Goal: Transaction & Acquisition: Purchase product/service

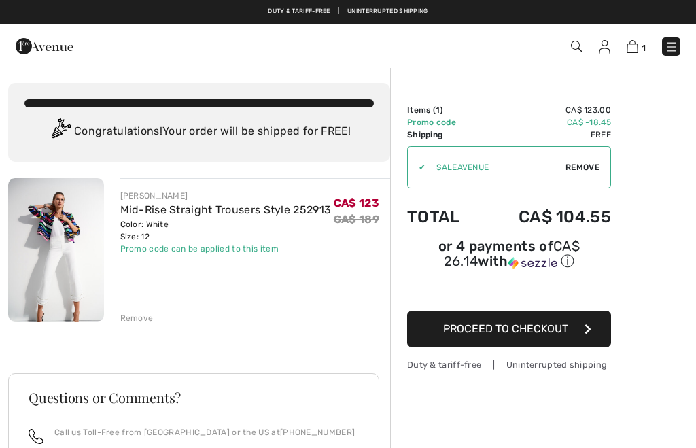
click at [137, 305] on div "[PERSON_NAME] Mid-Rise Straight Trousers Style 252913 Color: White Size: 12 Fin…" at bounding box center [255, 251] width 271 height 146
click at [141, 316] on div "Remove" at bounding box center [136, 318] width 33 height 12
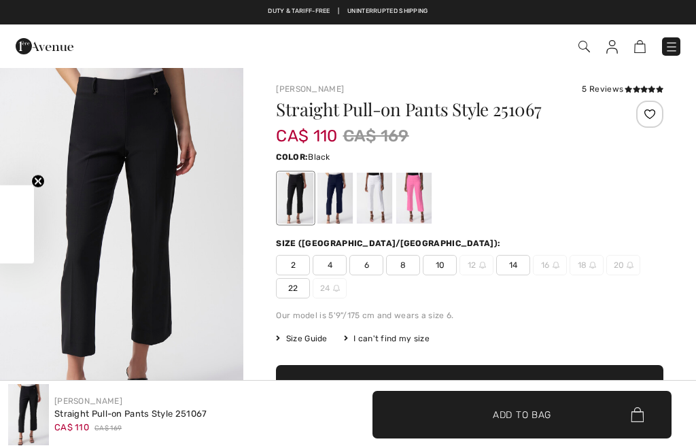
checkbox input "true"
click at [375, 203] on div at bounding box center [374, 198] width 35 height 51
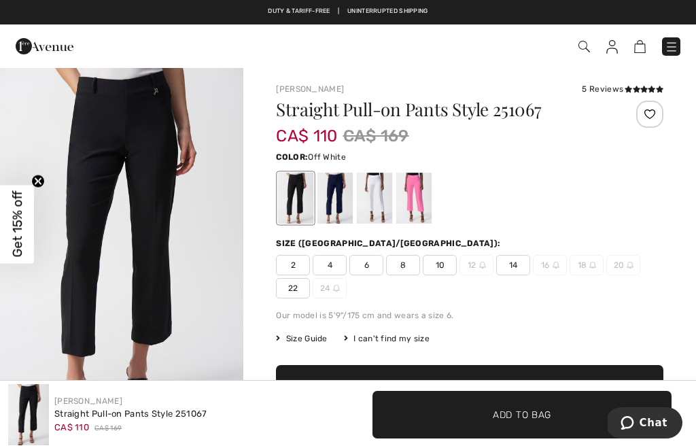
click at [381, 203] on div at bounding box center [374, 198] width 35 height 51
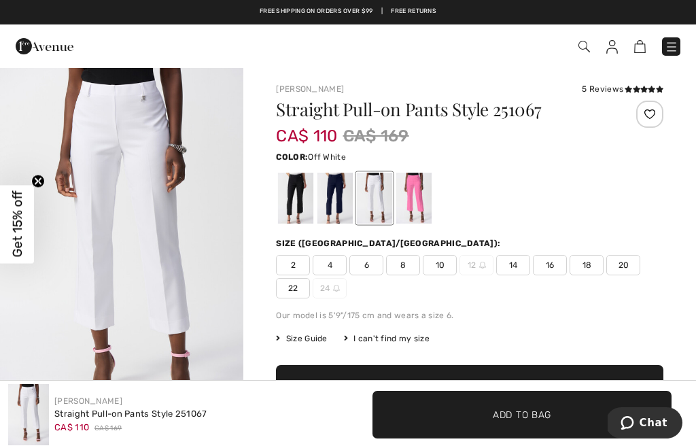
click at [523, 276] on div "2 4 6 8 10 12 14 16 18 20 22 24" at bounding box center [469, 277] width 387 height 44
click at [515, 273] on span "14" at bounding box center [513, 265] width 34 height 20
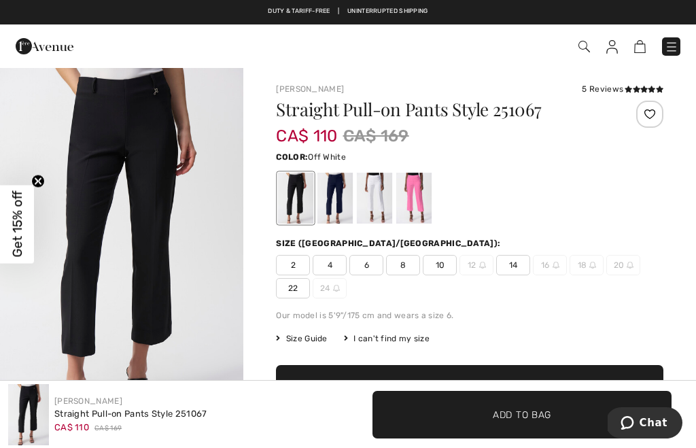
scroll to position [39, 0]
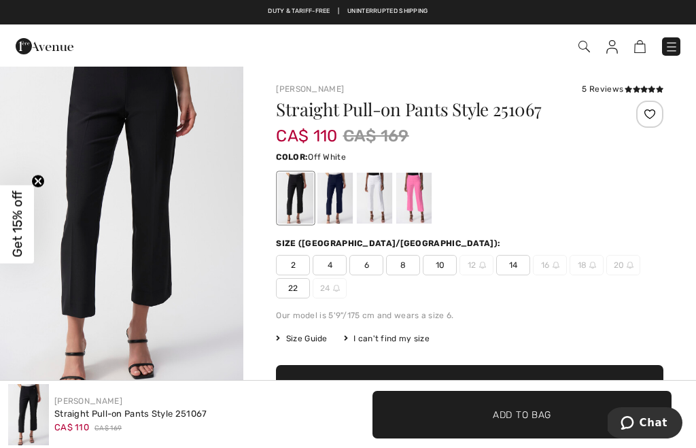
click at [386, 196] on div at bounding box center [374, 198] width 35 height 51
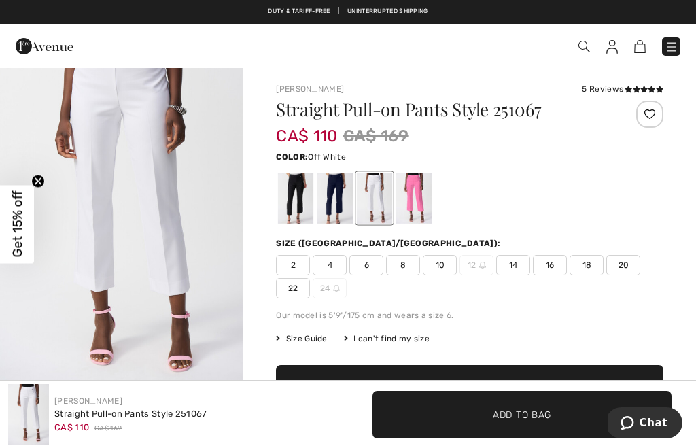
scroll to position [0, 0]
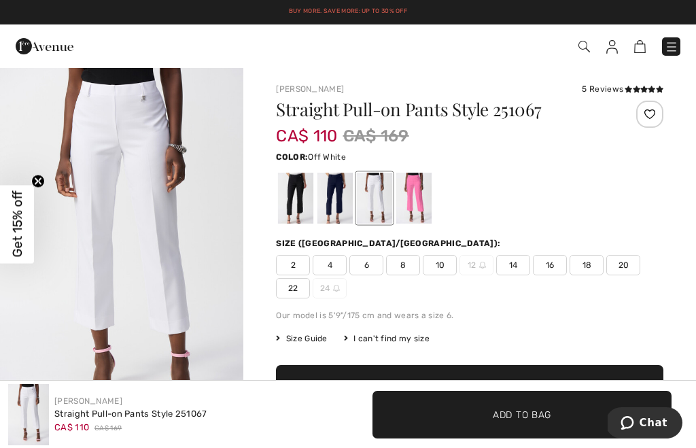
click at [608, 86] on div "5 Reviews" at bounding box center [623, 89] width 82 height 12
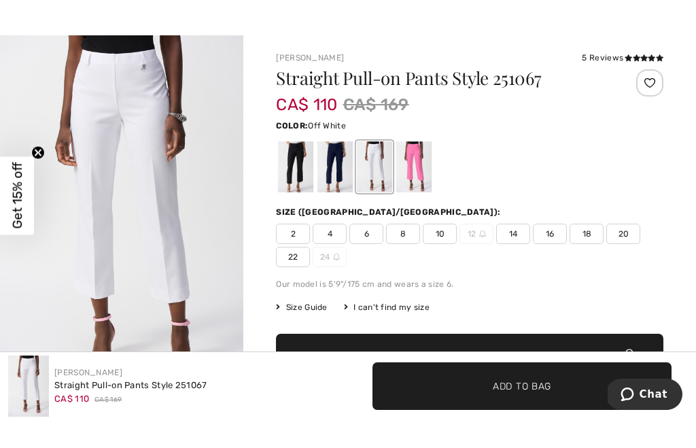
scroll to position [32, 0]
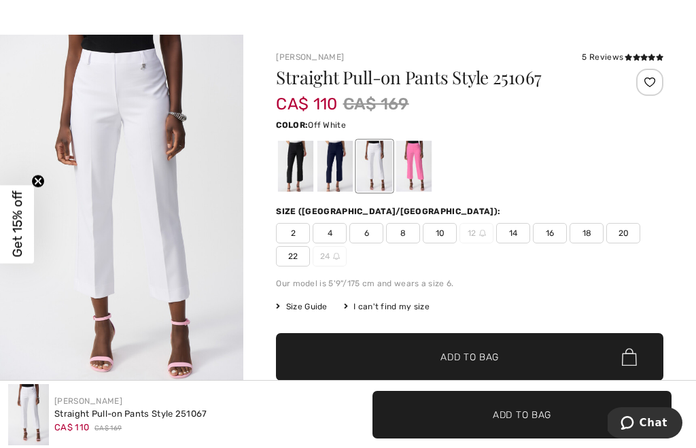
click at [517, 234] on span "14" at bounding box center [513, 233] width 34 height 20
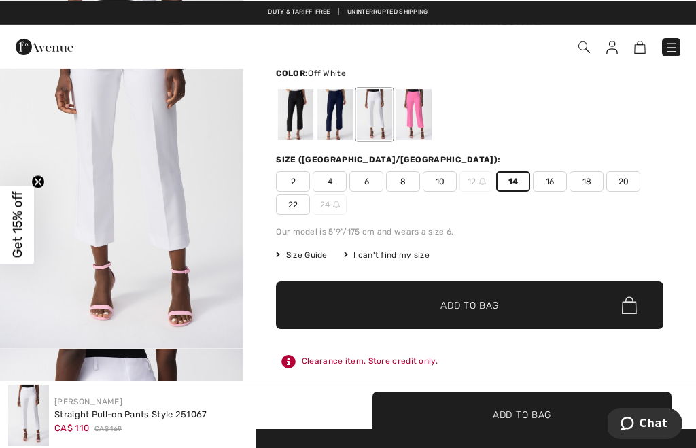
scroll to position [0, 0]
